Goal: Transaction & Acquisition: Obtain resource

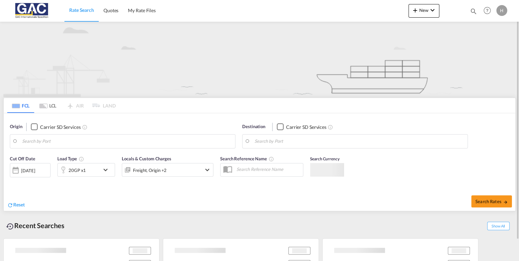
type input "[GEOGRAPHIC_DATA], DEBRV"
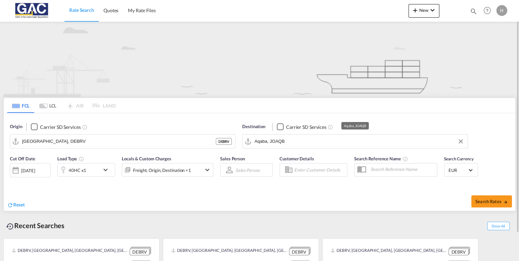
click at [286, 137] on input "Aqaba, JOAQB" at bounding box center [359, 141] width 210 height 10
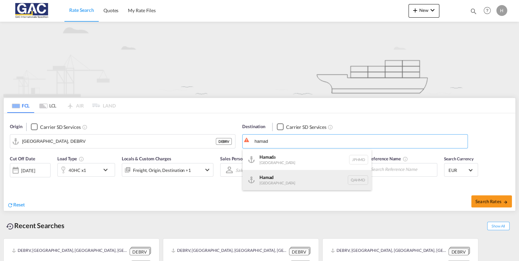
click at [267, 184] on div "Hamad [GEOGRAPHIC_DATA] QAHMD" at bounding box center [307, 180] width 129 height 20
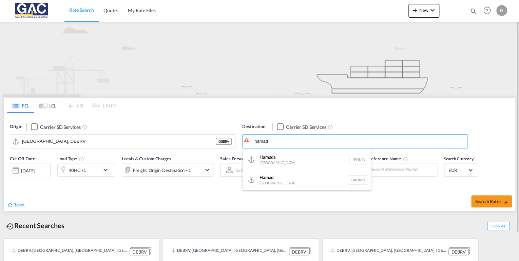
type input "Hamad, QAHMD"
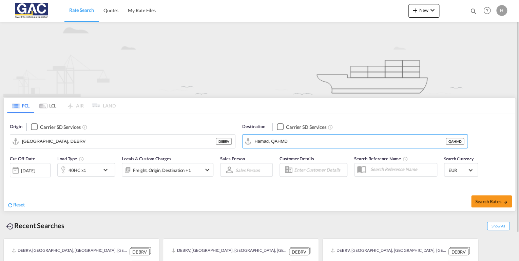
click at [81, 8] on span "Rate Search" at bounding box center [81, 10] width 25 height 6
click at [118, 11] on span "Quotes" at bounding box center [110, 10] width 15 height 6
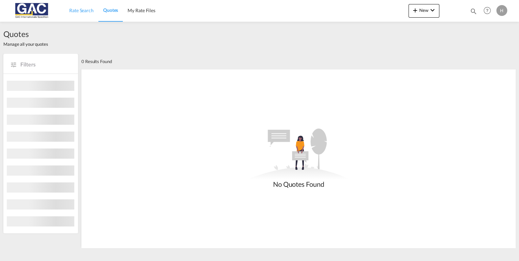
click at [84, 8] on span "Rate Search" at bounding box center [81, 10] width 24 height 6
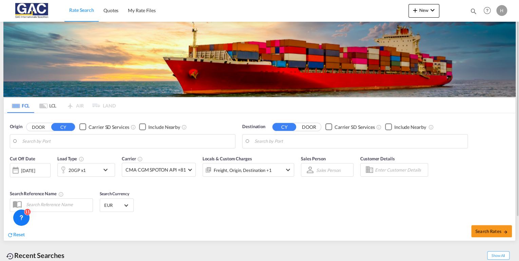
type input "[GEOGRAPHIC_DATA], DEBRV"
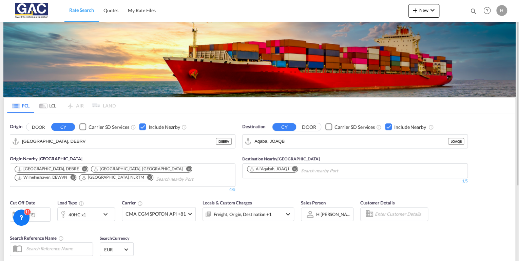
click at [387, 127] on div "Checkbox No Ink" at bounding box center [388, 126] width 7 height 7
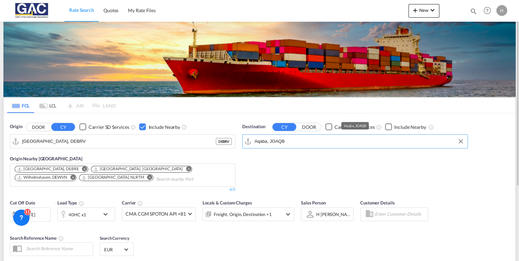
click at [304, 144] on input "Aqaba, JOAQB" at bounding box center [359, 141] width 210 height 10
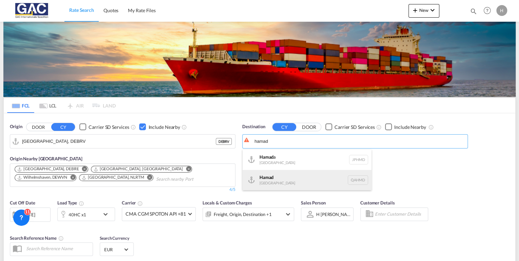
click at [276, 177] on div "Hamad [GEOGRAPHIC_DATA] QAHMD" at bounding box center [307, 180] width 129 height 20
type input "Hamad, QAHMD"
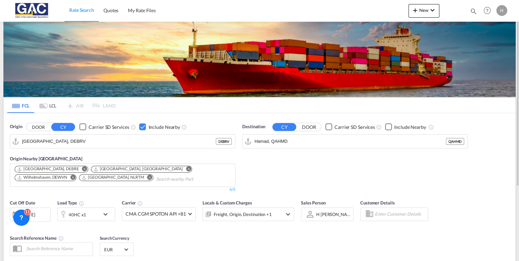
click at [388, 128] on div "Checkbox No Ink" at bounding box center [388, 126] width 7 height 7
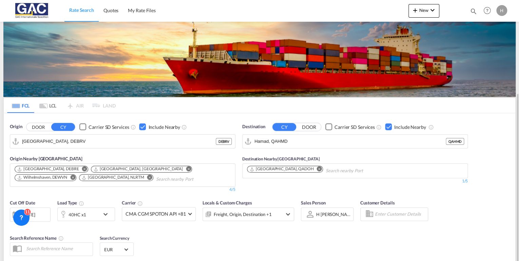
scroll to position [81, 0]
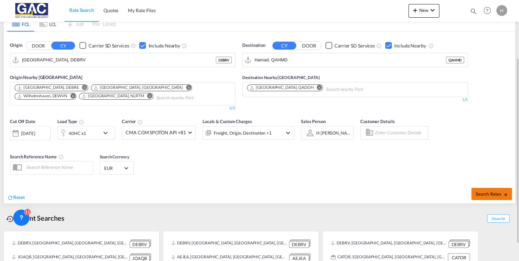
click at [504, 194] on md-icon "icon-arrow-right" at bounding box center [505, 194] width 5 height 5
type input "DEBRV to QAHMD / [DATE]"
